Goal: Task Accomplishment & Management: Manage account settings

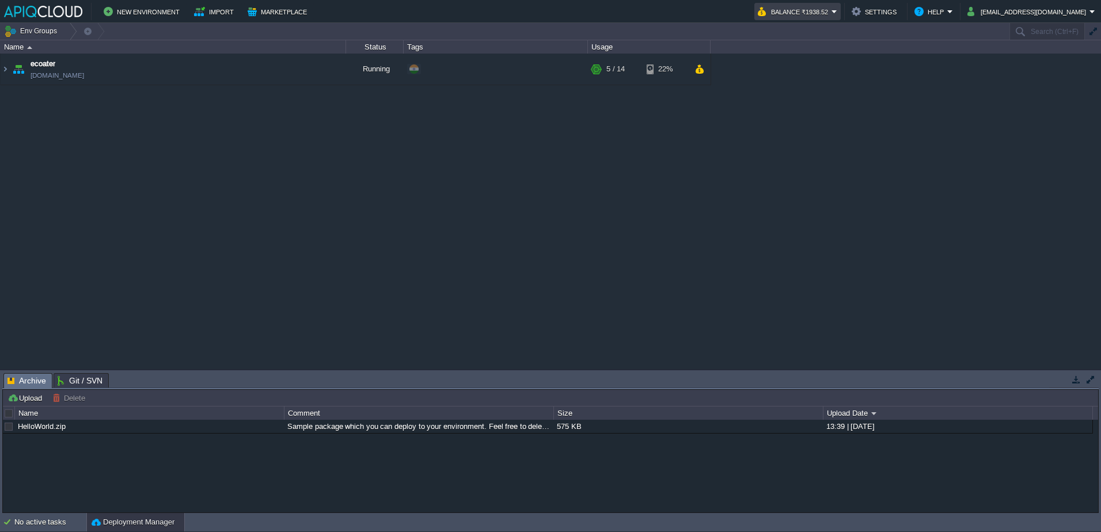
click at [832, 12] on button "Balance ₹1938.52" at bounding box center [795, 12] width 74 height 14
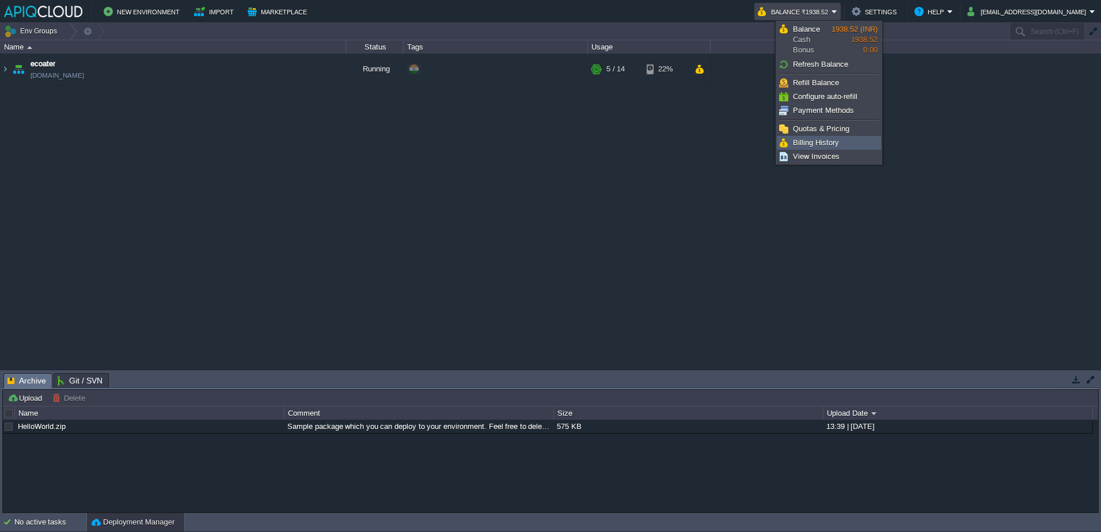
click at [814, 138] on span "Billing History" at bounding box center [816, 142] width 46 height 9
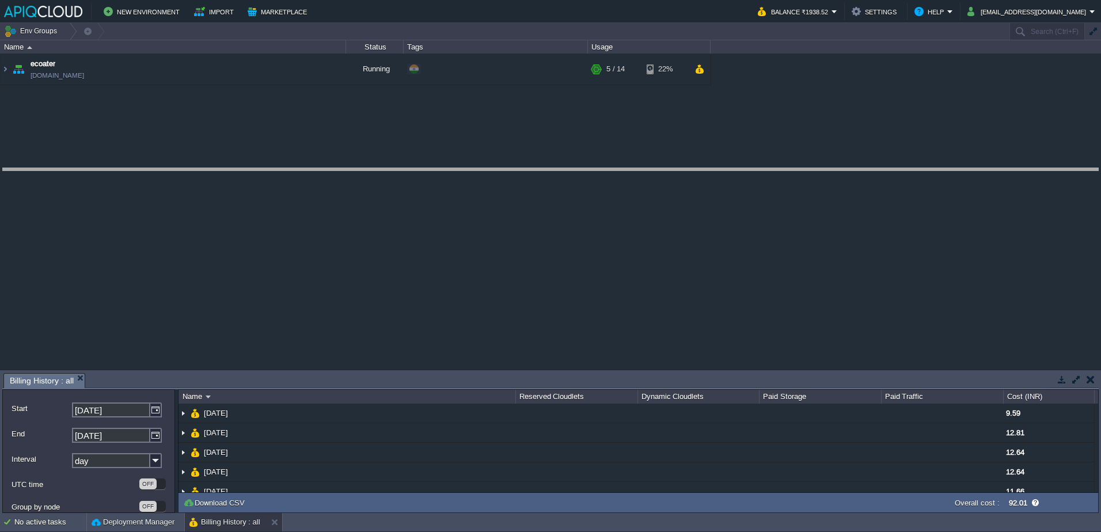
drag, startPoint x: 469, startPoint y: 373, endPoint x: 495, endPoint y: 122, distance: 251.8
click at [495, 122] on body "New Environment Import Marketplace Bonus ₹0.00 Upgrade Account Balance ₹1938.52…" at bounding box center [550, 266] width 1101 height 532
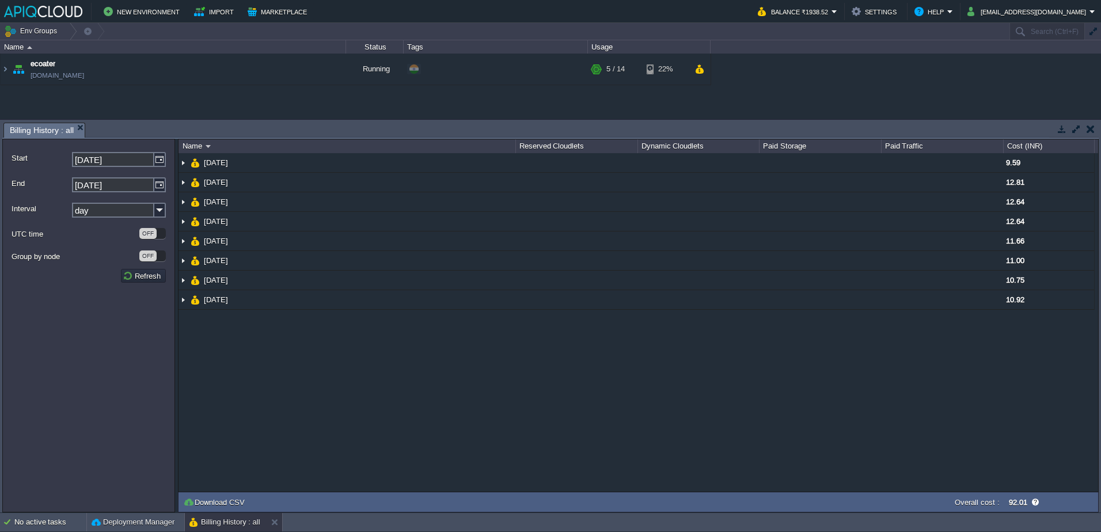
click at [105, 217] on input "day" at bounding box center [113, 210] width 82 height 15
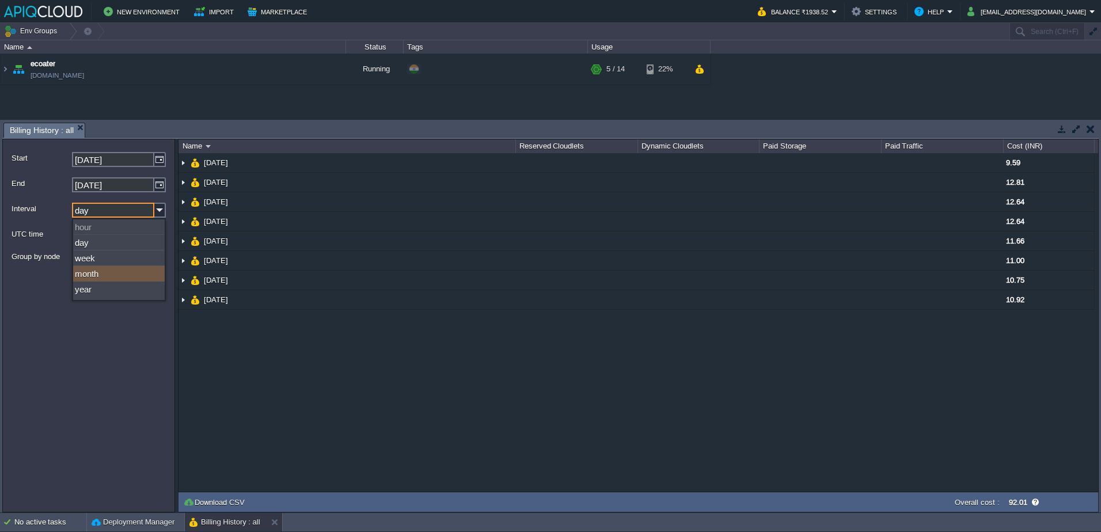
click at [112, 272] on div "month" at bounding box center [119, 274] width 92 height 16
type input "month"
click at [136, 278] on button "Refresh" at bounding box center [143, 276] width 41 height 10
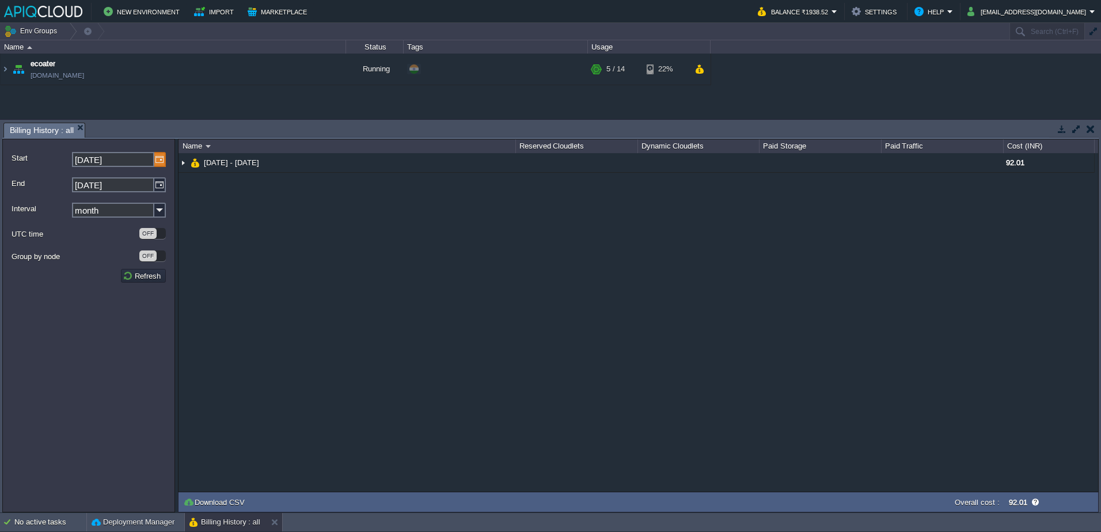
click at [158, 158] on img at bounding box center [160, 159] width 12 height 15
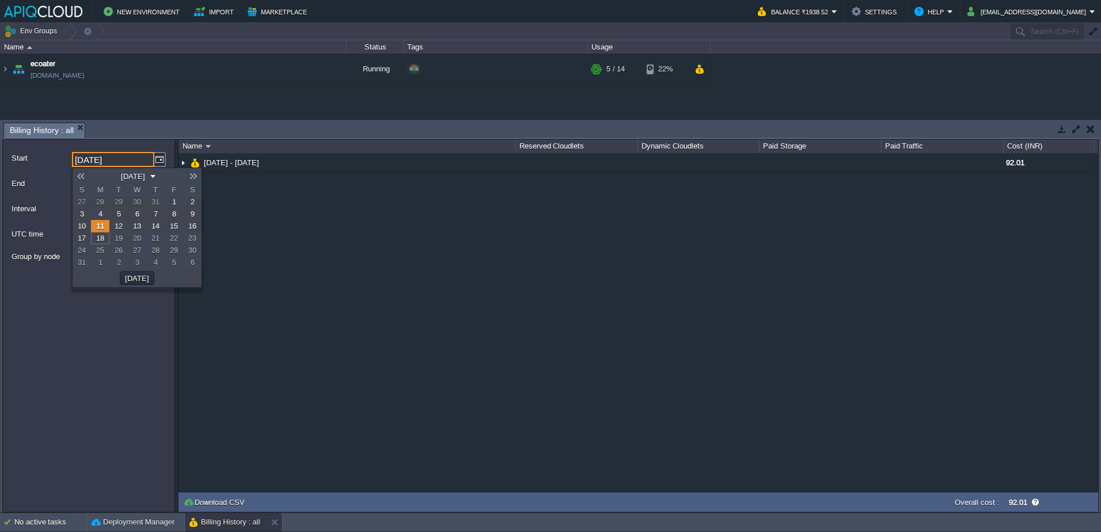
click at [85, 176] on link at bounding box center [81, 176] width 16 height 9
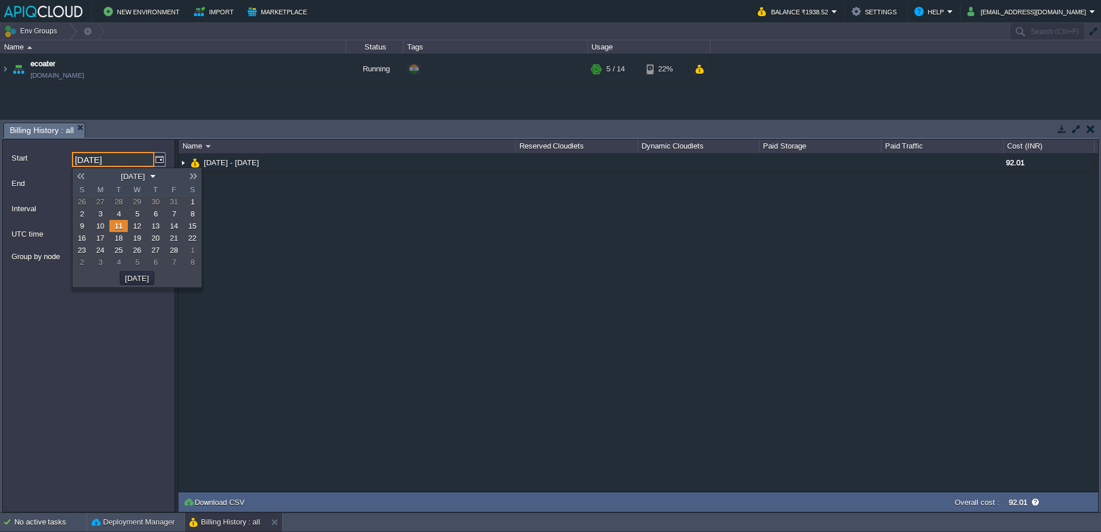
click at [85, 176] on link at bounding box center [81, 176] width 16 height 9
click at [82, 177] on link at bounding box center [81, 176] width 16 height 9
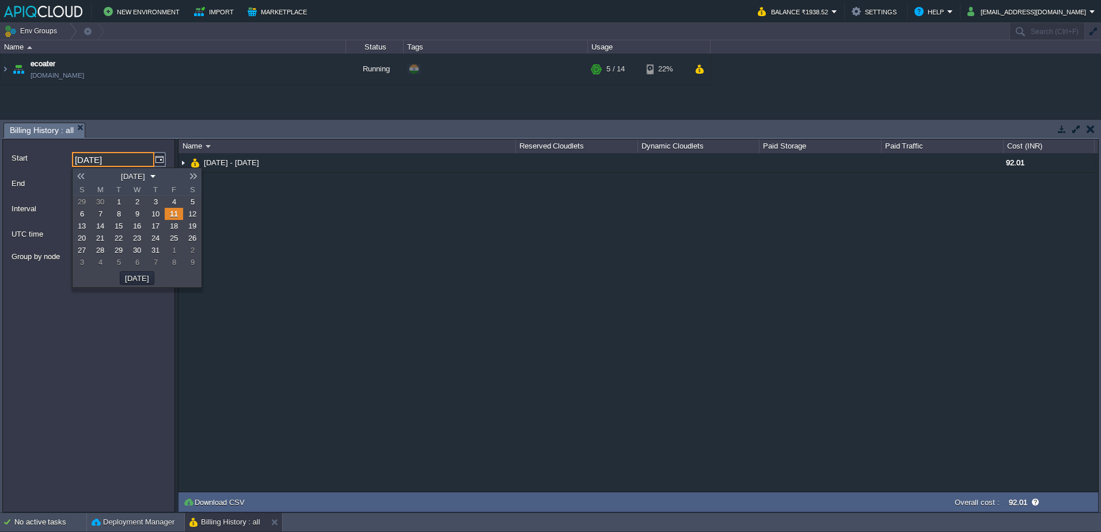
click at [82, 177] on link at bounding box center [81, 176] width 16 height 9
click at [103, 202] on link "1" at bounding box center [100, 202] width 18 height 12
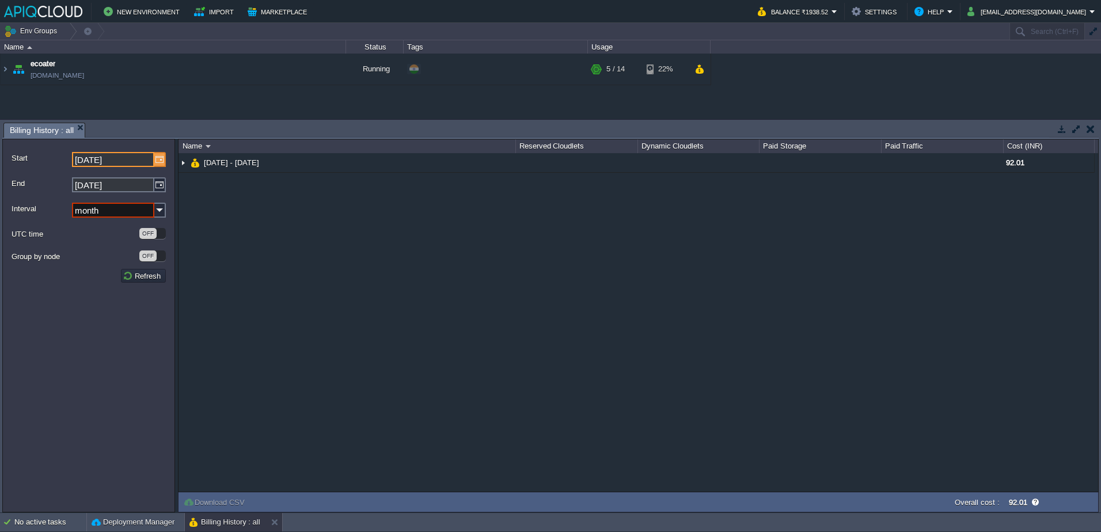
click at [161, 160] on img at bounding box center [160, 159] width 12 height 15
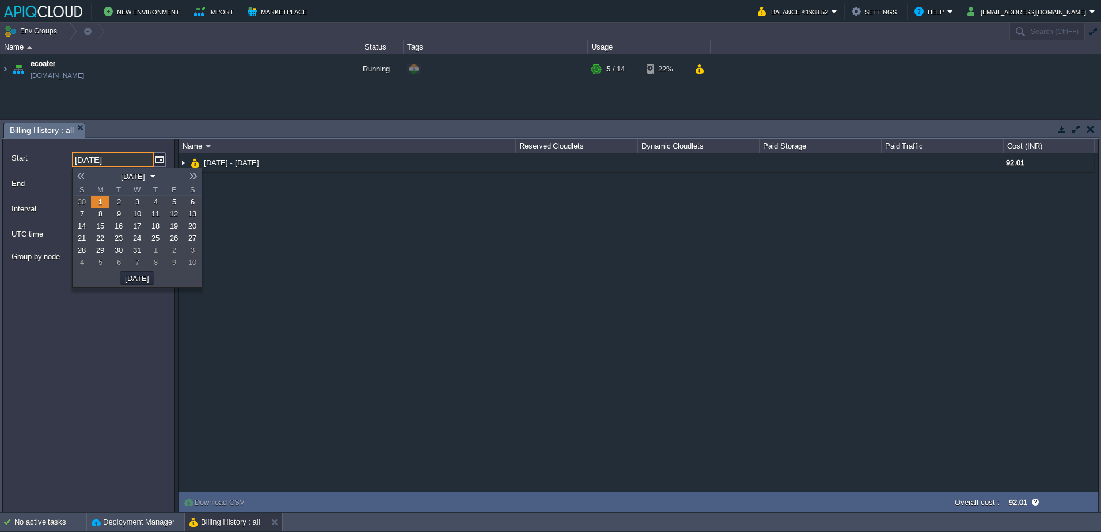
click at [193, 177] on link at bounding box center [193, 176] width 16 height 9
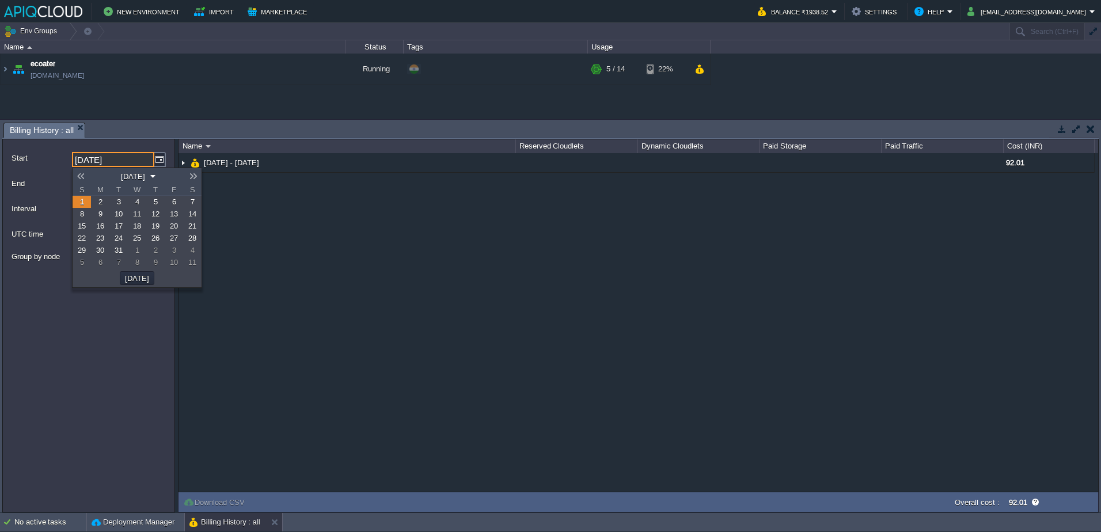
click at [89, 203] on link "1" at bounding box center [82, 202] width 18 height 12
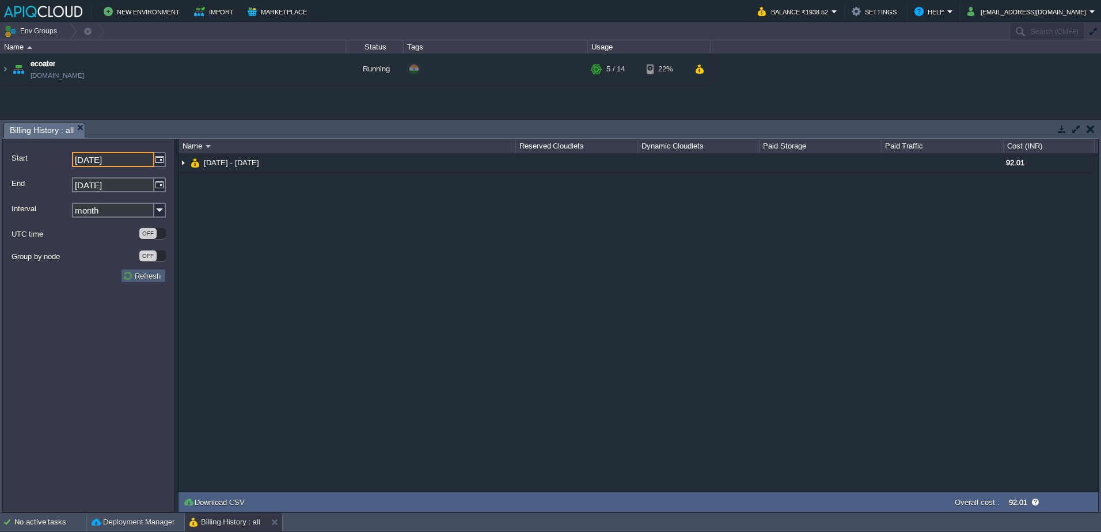
click at [145, 274] on button "Refresh" at bounding box center [143, 276] width 41 height 10
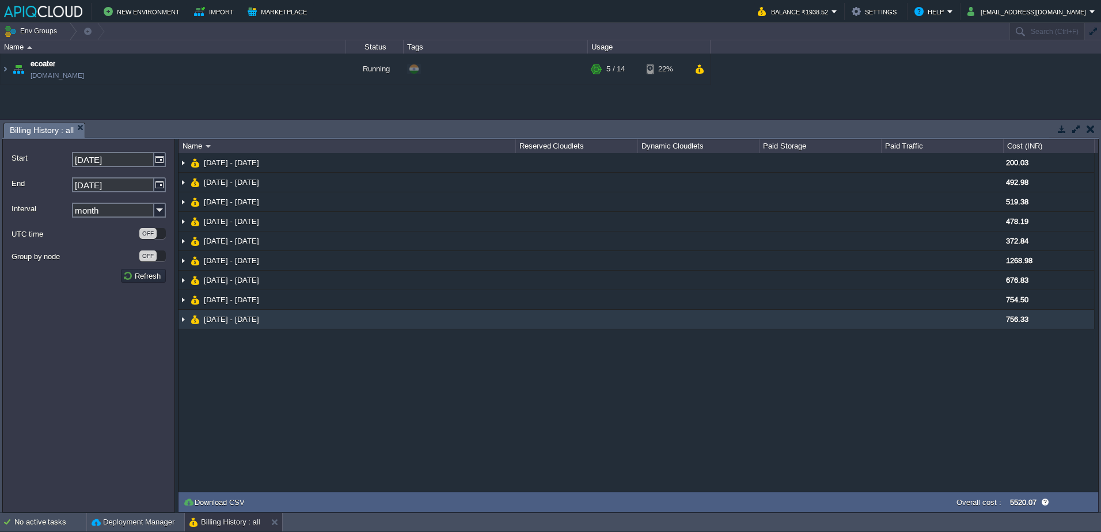
click at [295, 328] on td "[DATE] - [DATE]" at bounding box center [347, 320] width 337 height 20
click at [286, 310] on td "[DATE] - [DATE]" at bounding box center [347, 320] width 337 height 20
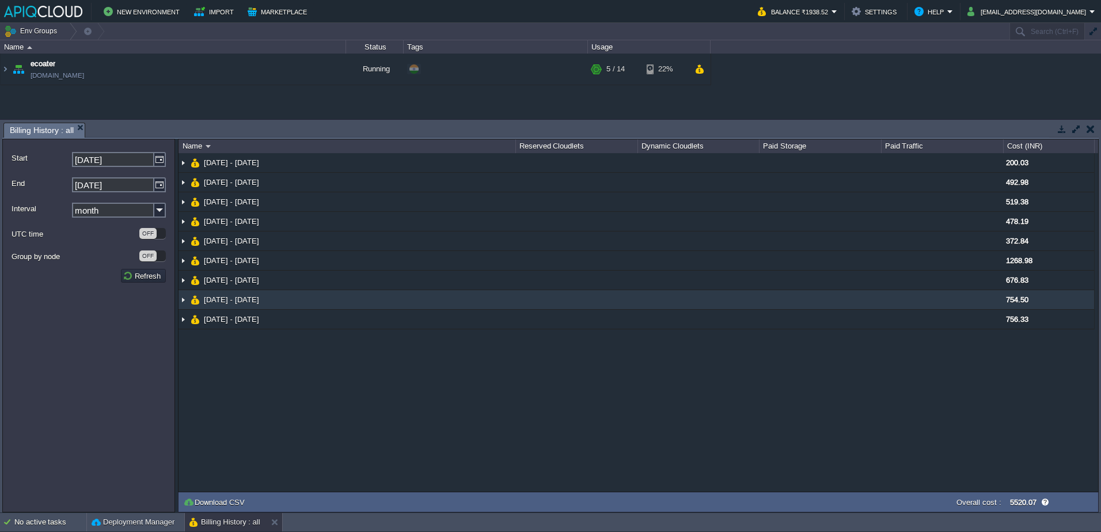
click at [261, 303] on span "[DATE] - [DATE]" at bounding box center [232, 300] width 58 height 10
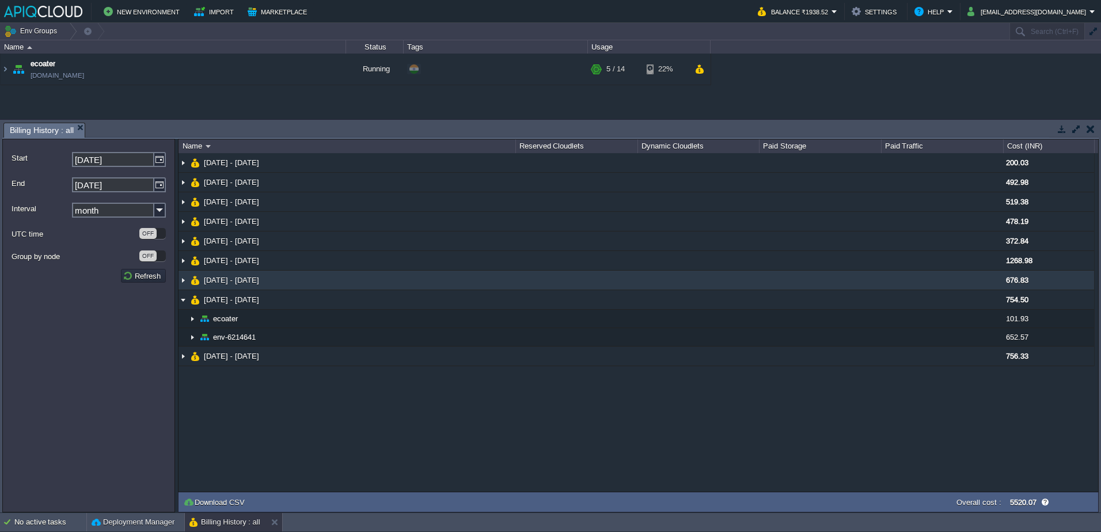
click at [273, 273] on td "[DATE] - [DATE]" at bounding box center [347, 281] width 337 height 20
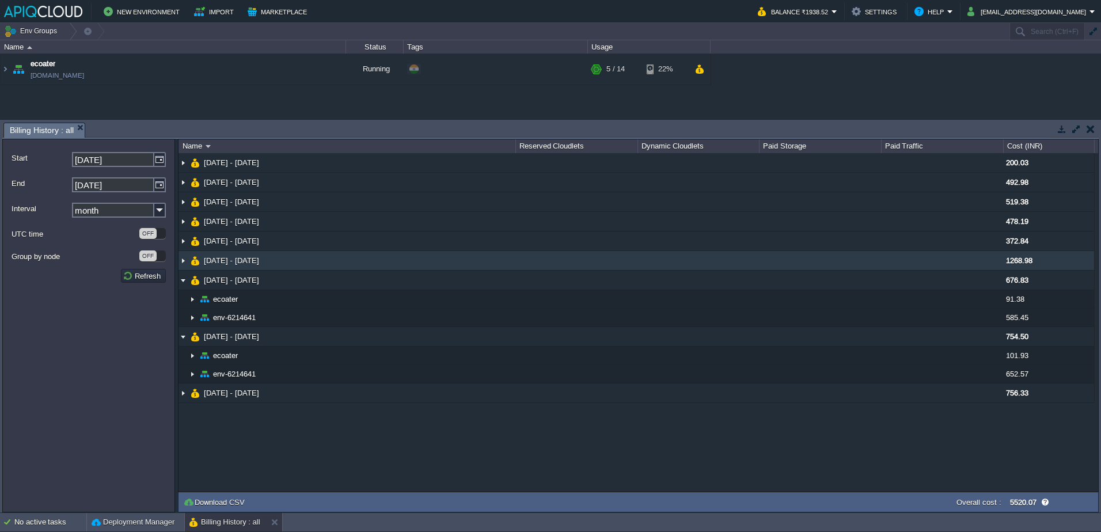
click at [261, 257] on span "[DATE] - [DATE]" at bounding box center [232, 261] width 58 height 10
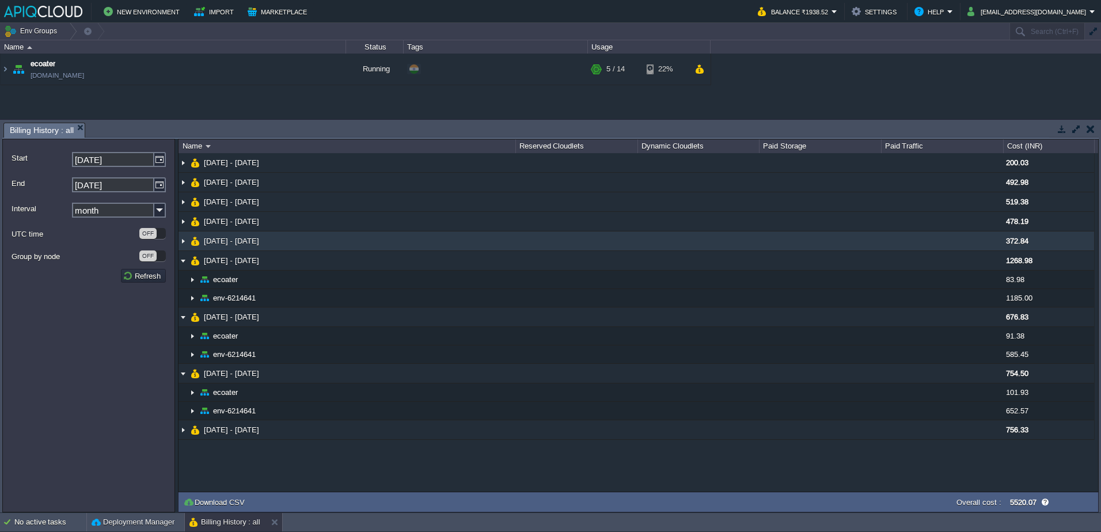
click at [261, 242] on span "[DATE] - [DATE]" at bounding box center [232, 241] width 58 height 10
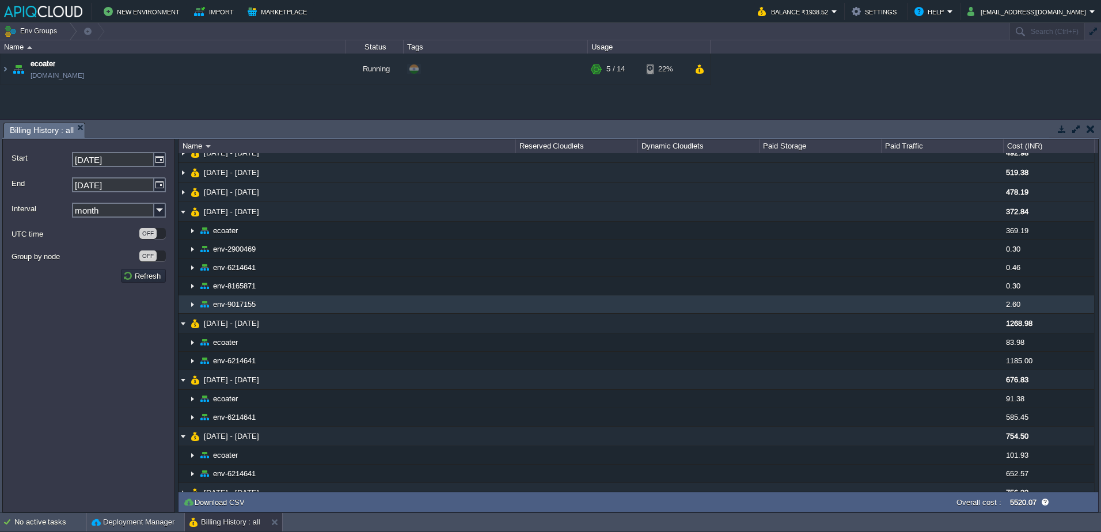
scroll to position [44, 0]
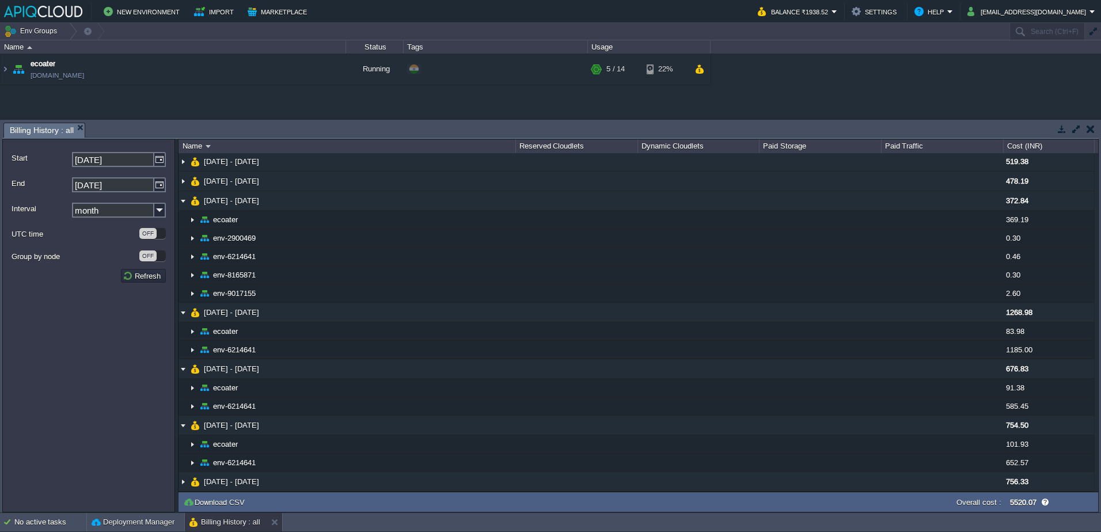
click at [149, 160] on input "[DATE]" at bounding box center [113, 159] width 82 height 15
click at [158, 168] on div "Start [DATE]" at bounding box center [89, 159] width 154 height 23
click at [158, 166] on img at bounding box center [160, 159] width 12 height 15
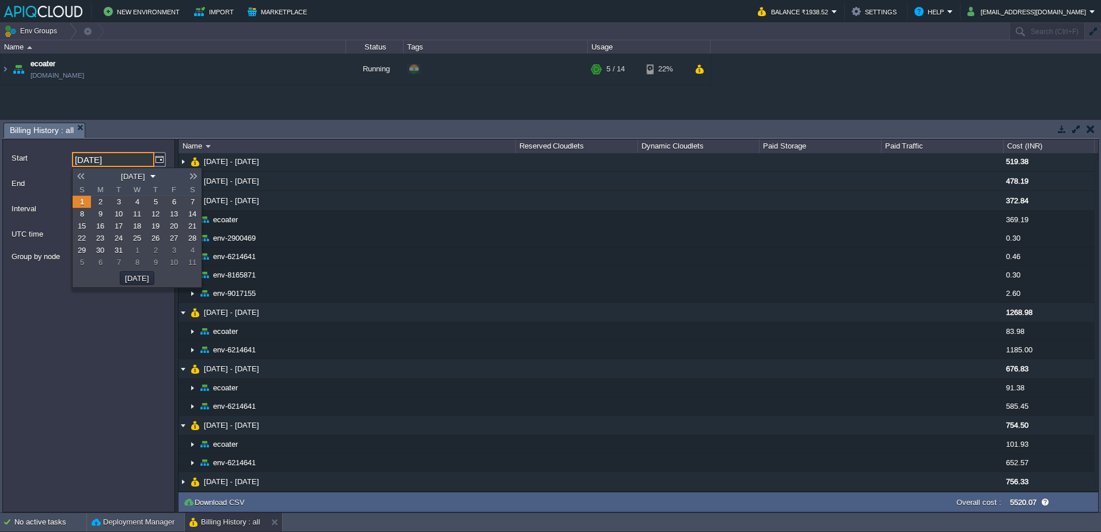
click at [67, 180] on label "End" at bounding box center [41, 183] width 59 height 12
click at [72, 180] on input "[DATE]" at bounding box center [113, 184] width 82 height 15
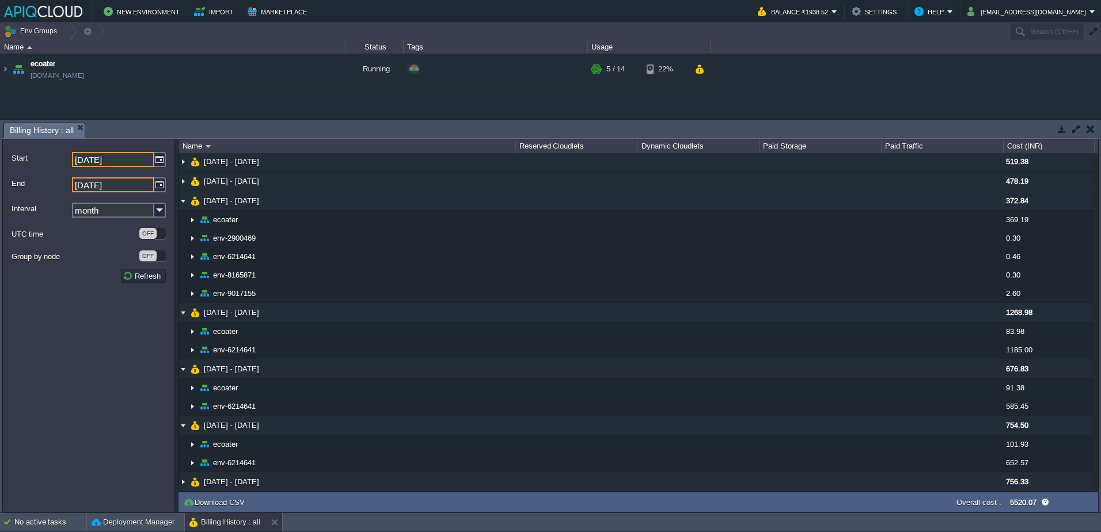
click at [166, 153] on form "Start [DATE] End [DATE] Interval month UTC time OFF Group by node OFF Refresh" at bounding box center [88, 326] width 173 height 374
click at [164, 156] on img at bounding box center [160, 159] width 12 height 15
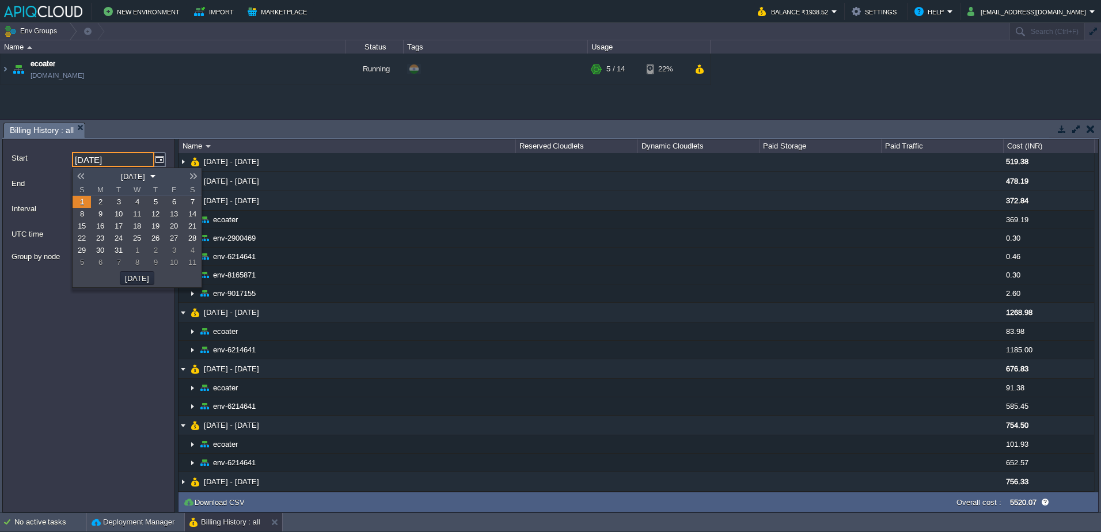
click at [77, 175] on link at bounding box center [81, 176] width 16 height 9
click at [78, 176] on link at bounding box center [81, 176] width 16 height 9
click at [85, 214] on link "8" at bounding box center [82, 214] width 18 height 12
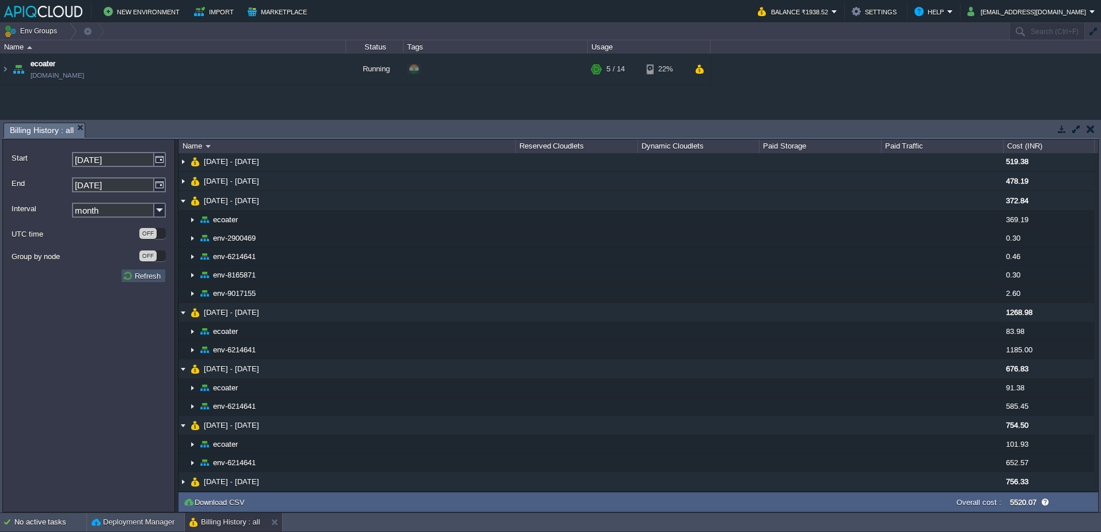
click at [128, 280] on button "Refresh" at bounding box center [143, 276] width 41 height 10
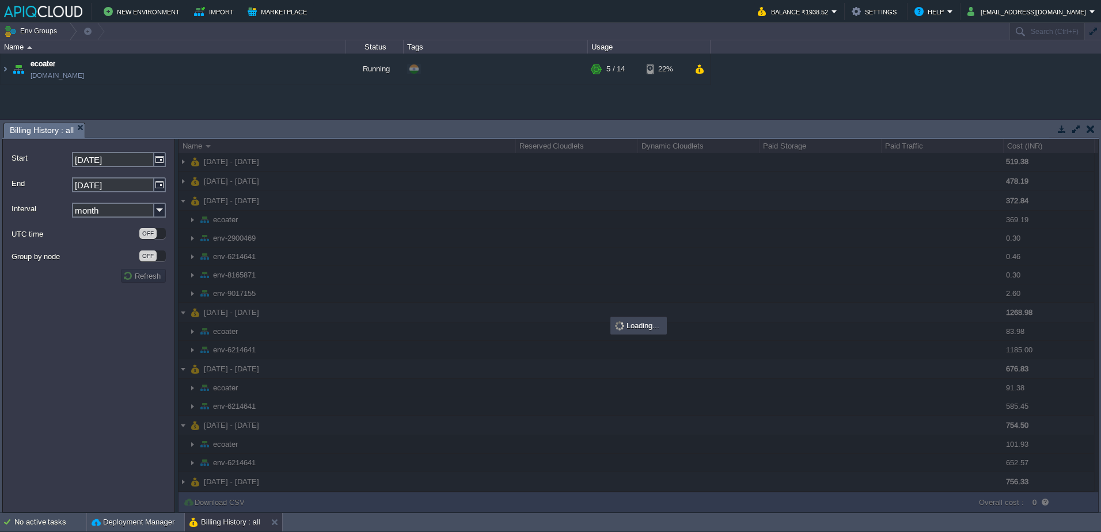
scroll to position [0, 0]
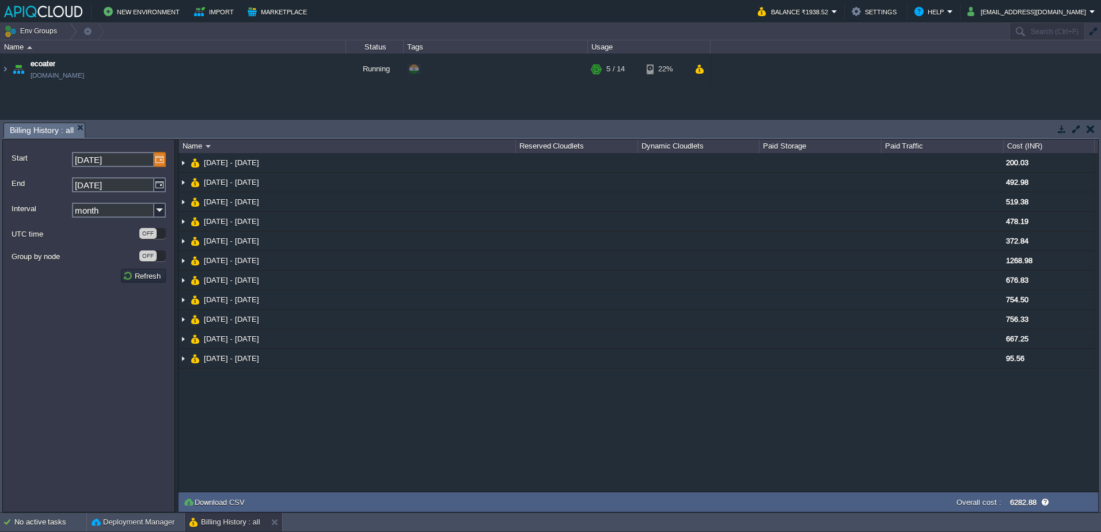
click at [161, 153] on img at bounding box center [160, 159] width 12 height 15
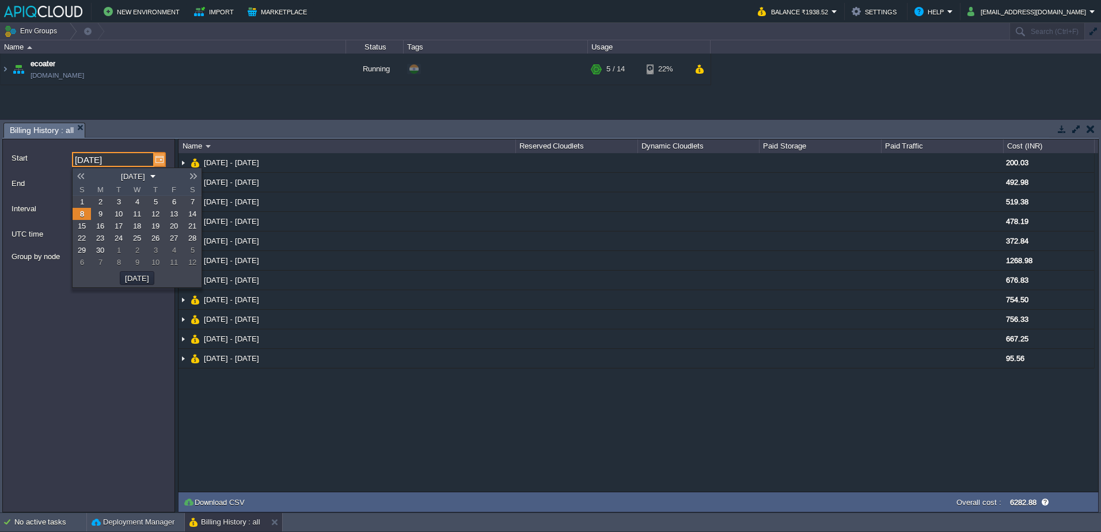
click at [161, 153] on img at bounding box center [160, 159] width 12 height 15
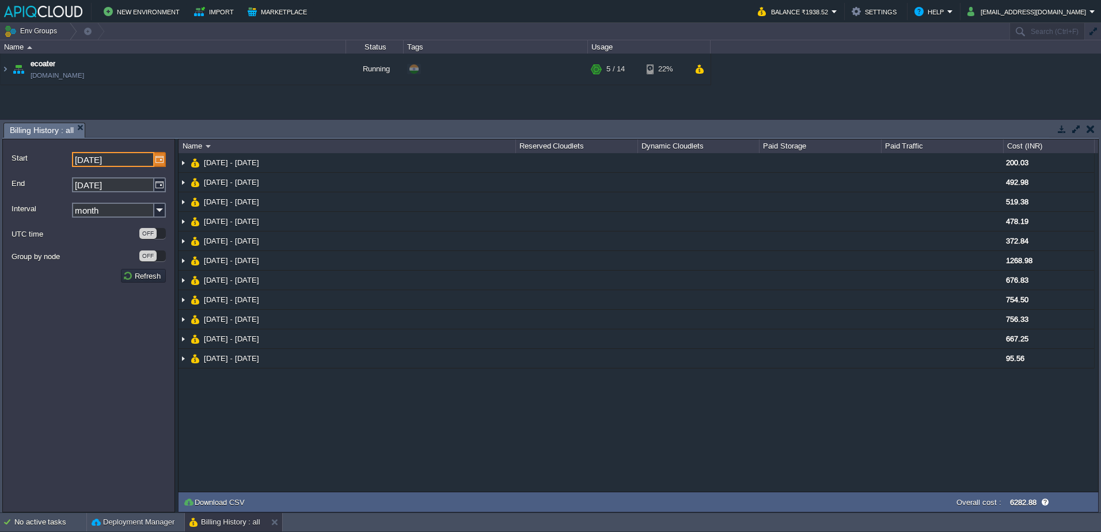
click at [161, 153] on img at bounding box center [160, 159] width 12 height 15
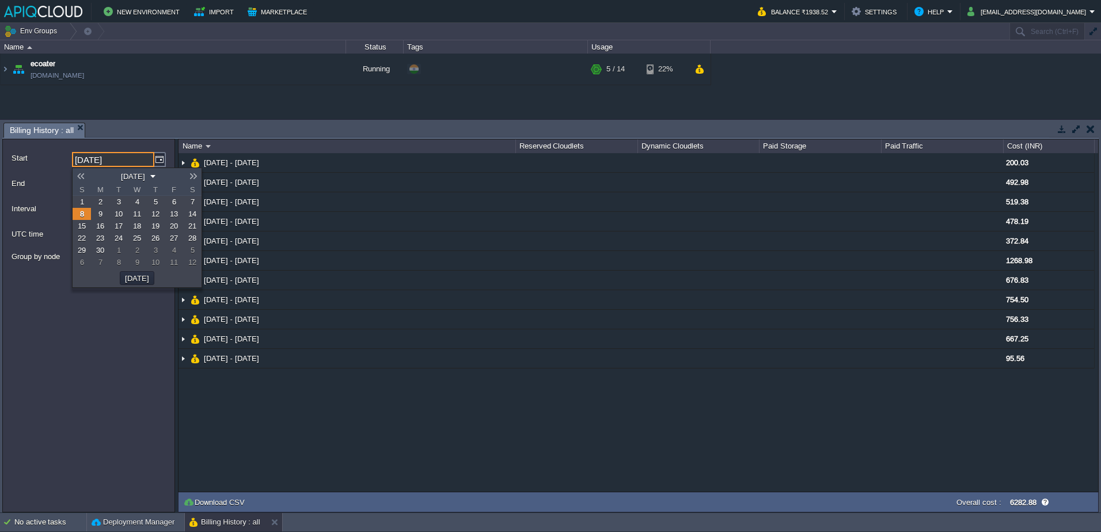
click at [81, 177] on link at bounding box center [81, 176] width 16 height 9
click at [156, 203] on span "1" at bounding box center [156, 202] width 4 height 9
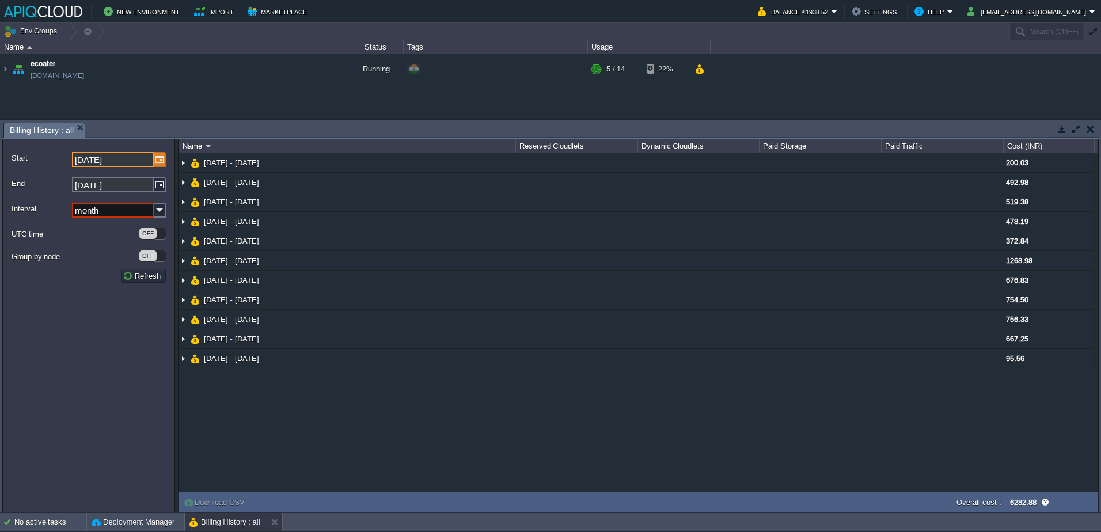
click at [156, 159] on img at bounding box center [160, 159] width 12 height 15
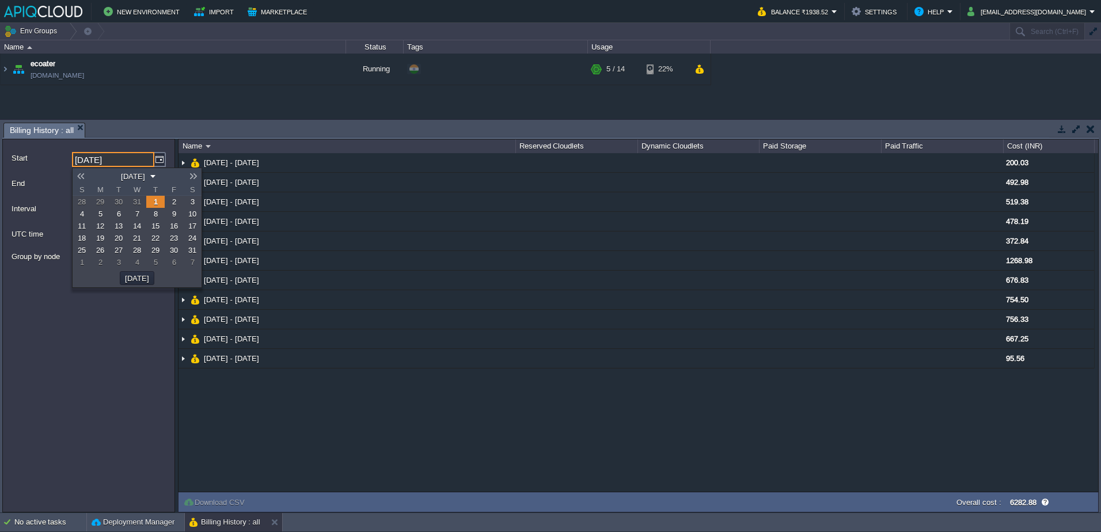
click at [191, 179] on link at bounding box center [193, 176] width 16 height 9
click at [85, 198] on link "1" at bounding box center [82, 202] width 18 height 12
type input "[DATE]"
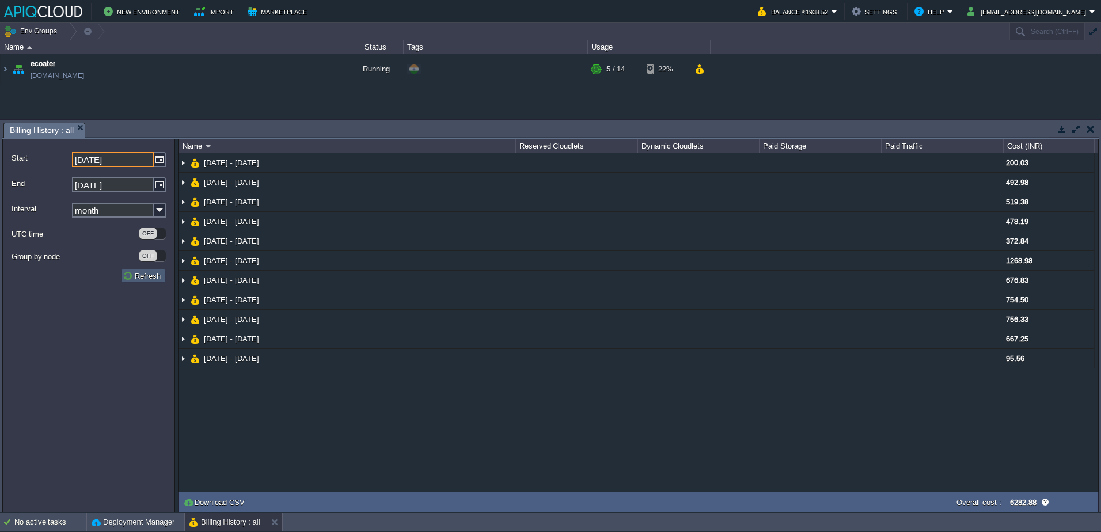
click at [139, 277] on button "Refresh" at bounding box center [143, 276] width 41 height 10
click at [153, 275] on button "Refresh" at bounding box center [143, 276] width 41 height 10
drag, startPoint x: 992, startPoint y: 231, endPoint x: 1019, endPoint y: 377, distance: 147.6
click at [1022, 381] on div "NaN.00 [DATE] - [DATE] 200.03 [DATE] - [DATE] 492.98 [DATE] - [DATE] 519.38 [DA…" at bounding box center [639, 322] width 920 height 339
click at [1019, 375] on div "NaN.00 [DATE] - [DATE] 200.03 [DATE] - [DATE] 492.98 [DATE] - [DATE] 519.38 [DA…" at bounding box center [639, 322] width 920 height 339
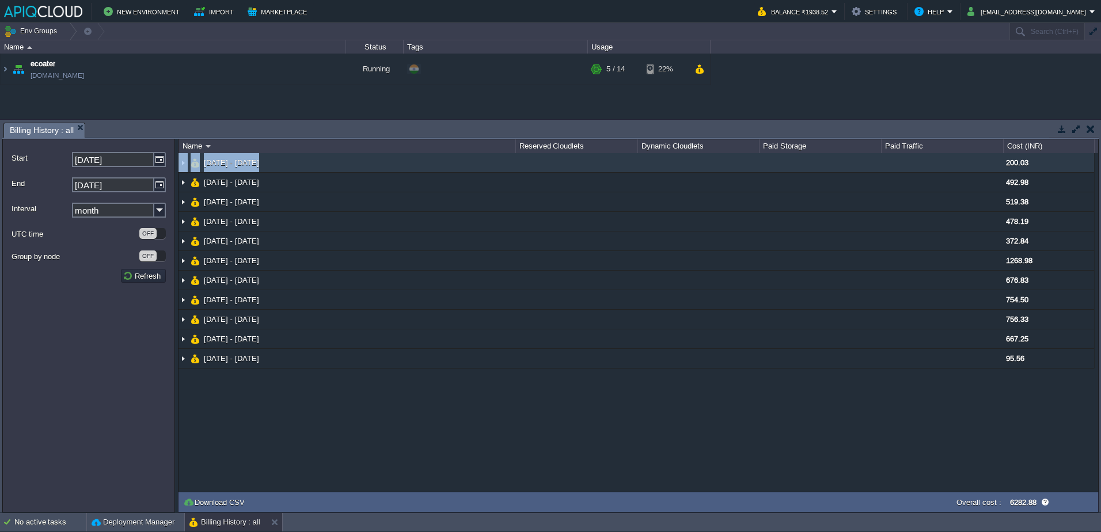
drag, startPoint x: 1013, startPoint y: 386, endPoint x: 995, endPoint y: 154, distance: 232.8
click at [995, 154] on div "NaN.00 [DATE] - [DATE] 200.03 [DATE] - [DATE] 492.98 [DATE] - [DATE] 519.38 [DA…" at bounding box center [639, 322] width 920 height 339
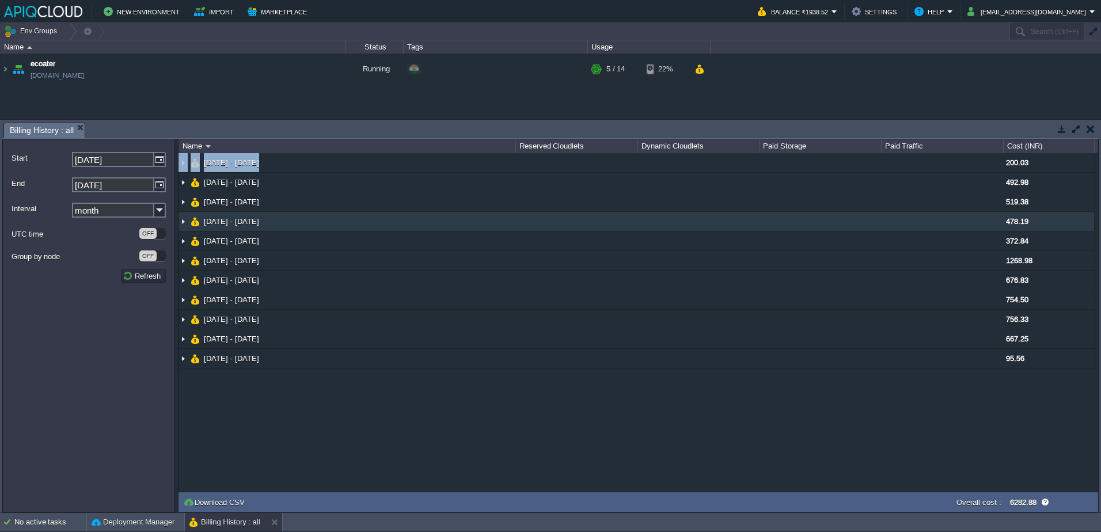
click at [1027, 227] on div "478.19" at bounding box center [1048, 221] width 91 height 19
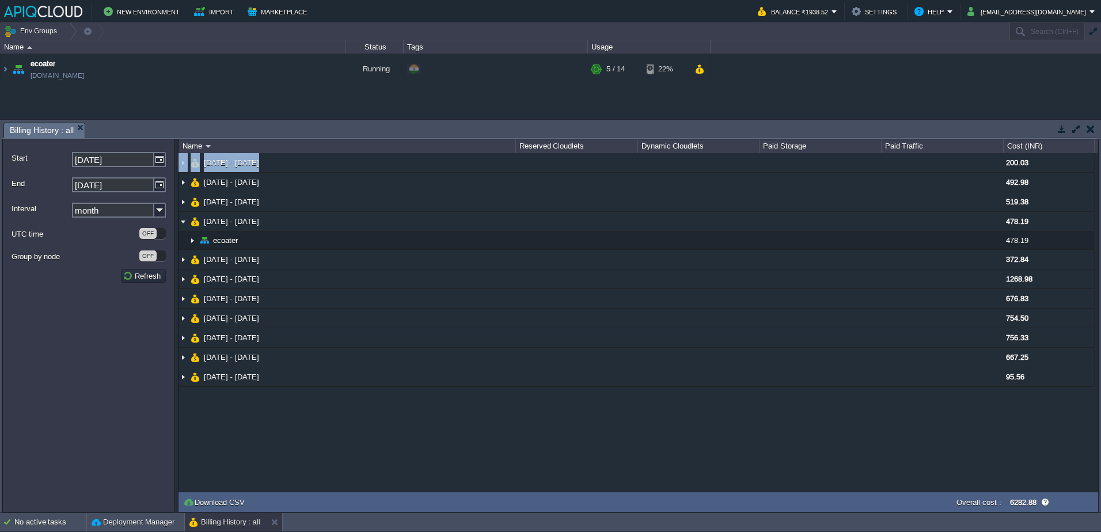
drag, startPoint x: 998, startPoint y: 165, endPoint x: 1007, endPoint y: 412, distance: 247.8
click at [1027, 411] on div "NaN.00 [DATE] - [DATE] 200.03 [DATE] - [DATE] 492.98 [DATE] - [DATE] 519.38 [DA…" at bounding box center [639, 322] width 920 height 339
click at [997, 420] on div "NaN.00 [DATE] - [DATE] 200.03 [DATE] - [DATE] 492.98 [DATE] - [DATE] 519.38 [DA…" at bounding box center [639, 322] width 920 height 339
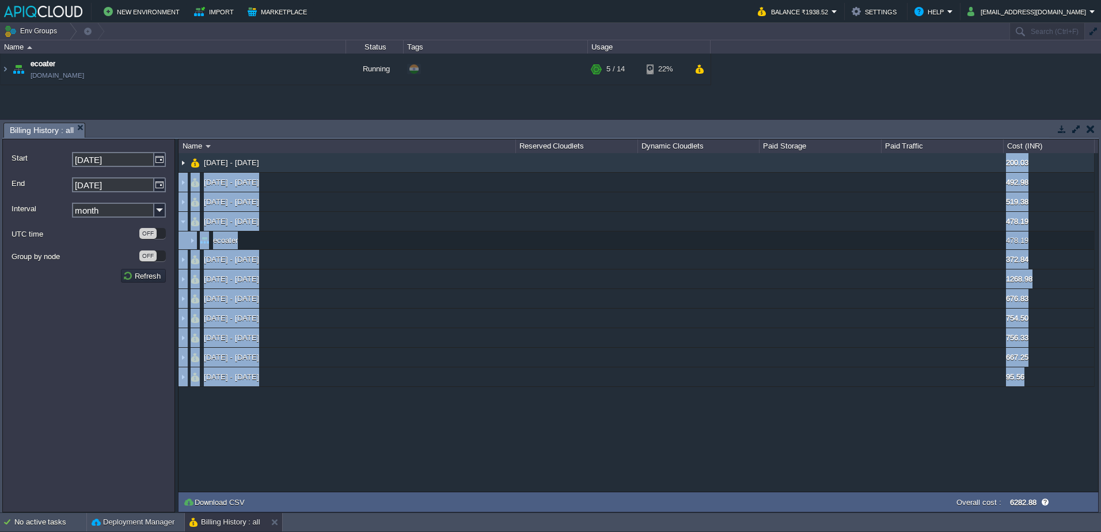
drag, startPoint x: 997, startPoint y: 420, endPoint x: 1002, endPoint y: 169, distance: 251.1
click at [1002, 169] on div "NaN.00 [DATE] - [DATE] 200.03 [DATE] - [DATE] 492.98 [DATE] - [DATE] 519.38 [DA…" at bounding box center [639, 322] width 920 height 339
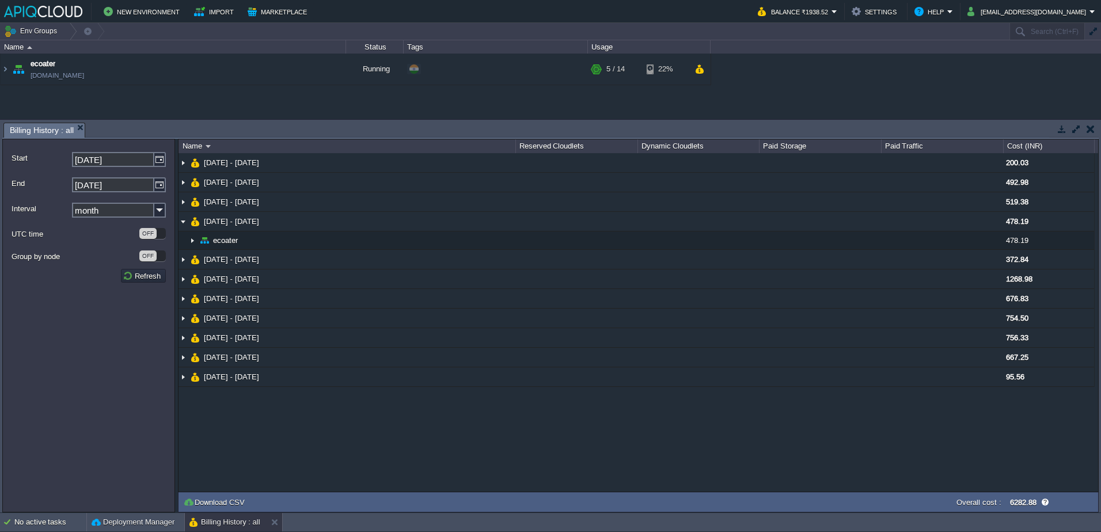
click at [1033, 442] on div "NaN.00 [DATE] - [DATE] 200.03 [DATE] - [DATE] 492.98 [DATE] - [DATE] 519.38 [DA…" at bounding box center [639, 322] width 920 height 339
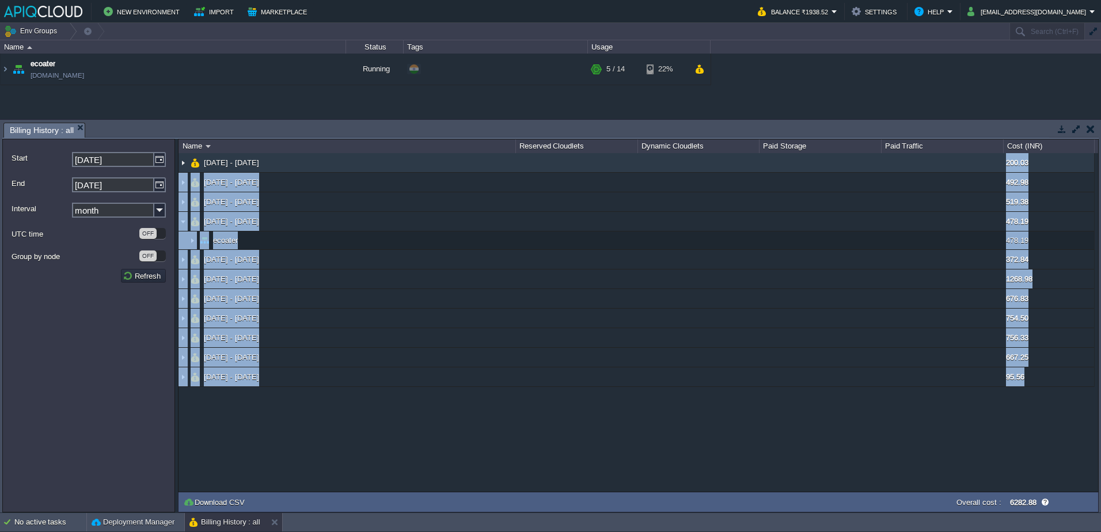
drag, startPoint x: 1032, startPoint y: 441, endPoint x: 988, endPoint y: 169, distance: 274.7
click at [988, 169] on div "NaN.00 [DATE] - [DATE] 200.03 [DATE] - [DATE] 492.98 [DATE] - [DATE] 519.38 [DA…" at bounding box center [639, 322] width 920 height 339
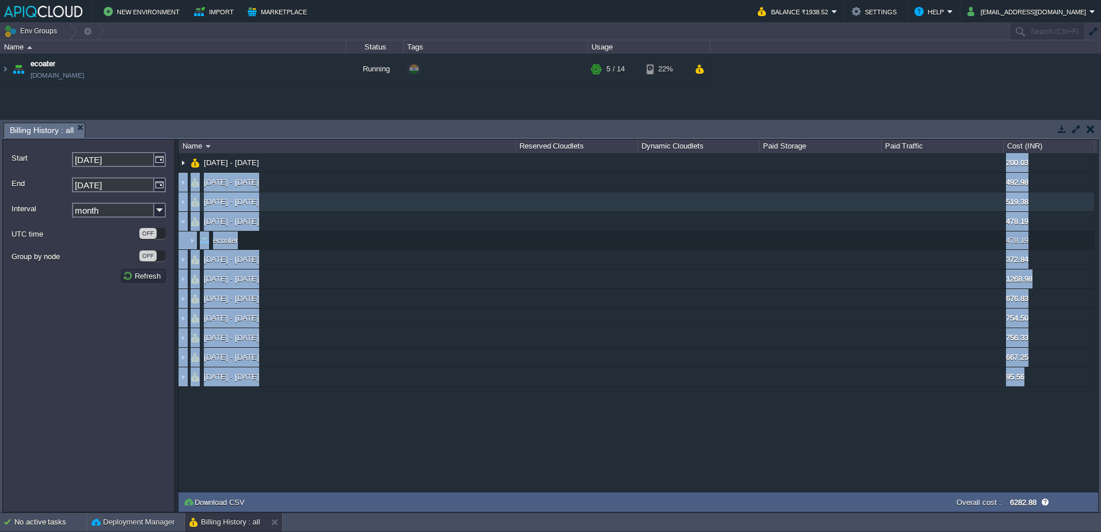
click at [985, 195] on td at bounding box center [942, 202] width 122 height 20
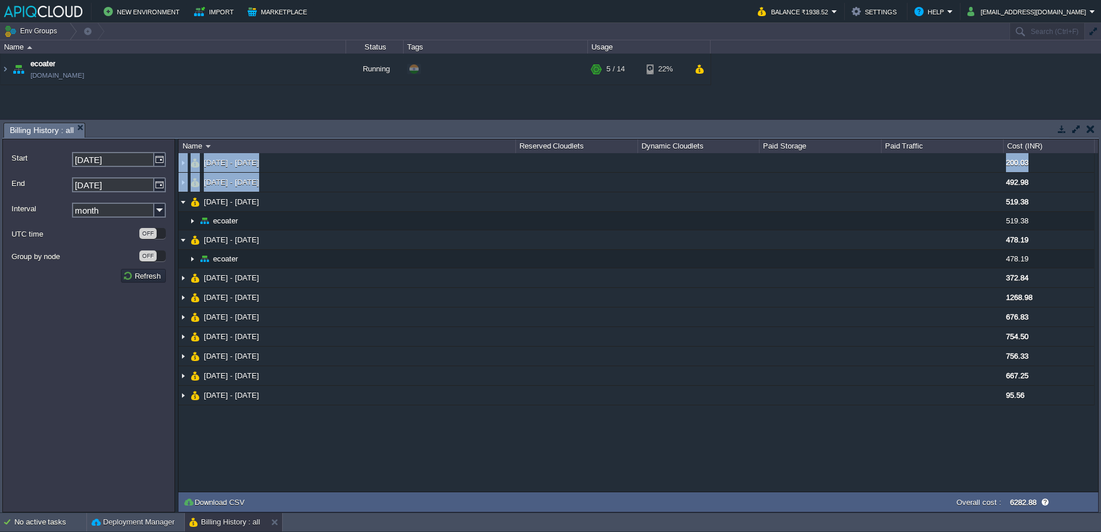
drag, startPoint x: 995, startPoint y: 184, endPoint x: 1029, endPoint y: 418, distance: 236.8
click at [1029, 418] on div "NaN.00 [DATE] - [DATE] 200.03 [DATE] - [DATE] 492.98 [DATE] - [DATE] 519.38 eco…" at bounding box center [639, 322] width 920 height 339
